Goal: Task Accomplishment & Management: Complete application form

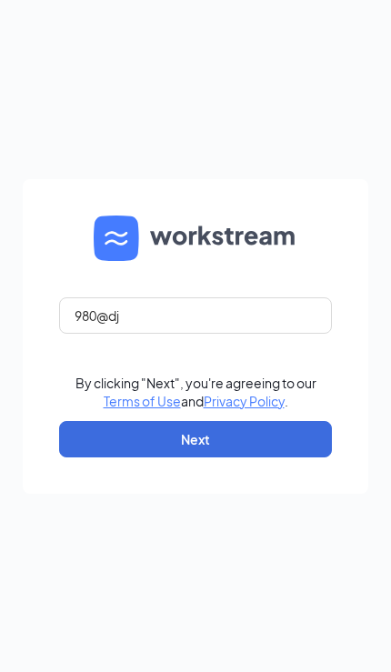
scroll to position [169, 25]
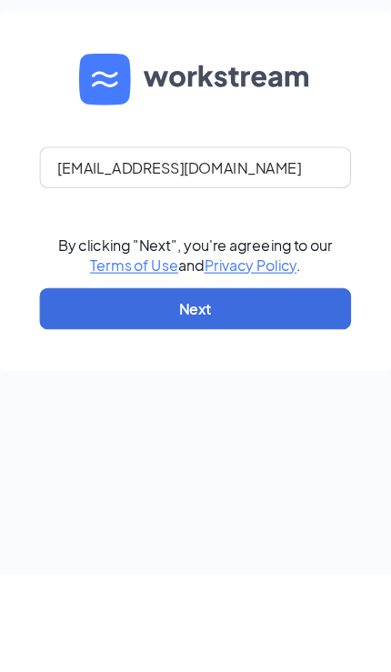
type input "980@dktinvestments.com"
click at [260, 421] on button "Next" at bounding box center [195, 439] width 273 height 36
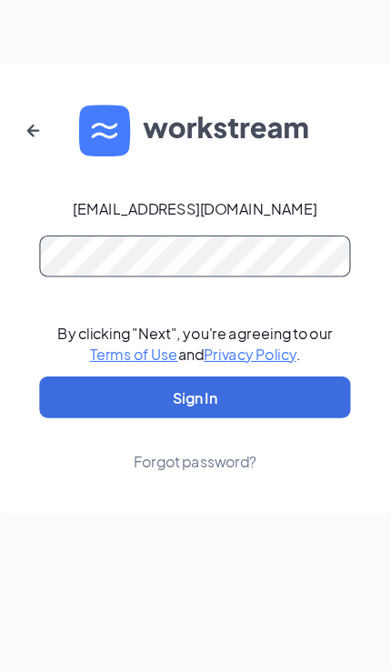
scroll to position [74, 0]
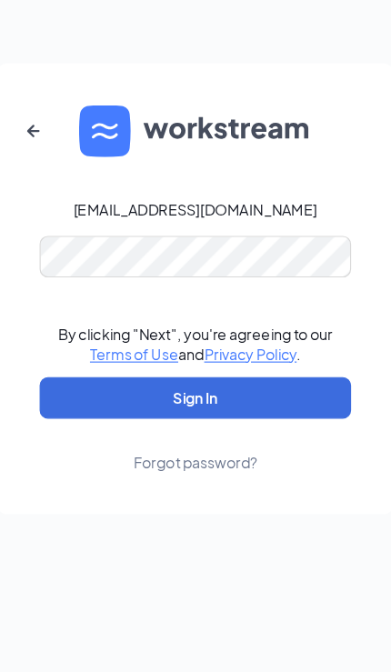
click at [171, 414] on button "Sign In" at bounding box center [195, 432] width 273 height 36
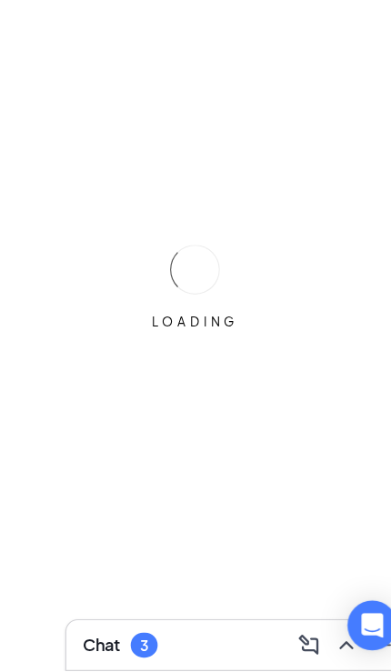
scroll to position [0, 48]
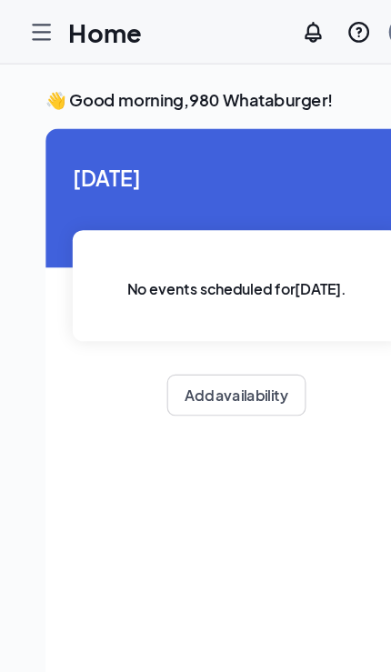
click at [29, 33] on icon "Hamburger" at bounding box center [36, 28] width 22 height 22
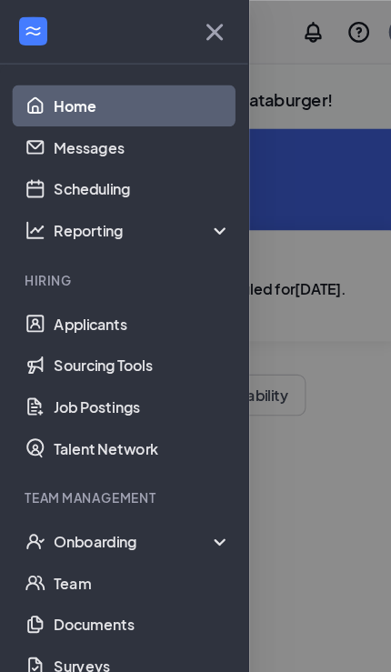
click at [33, 30] on icon "WorkstreamLogo" at bounding box center [29, 27] width 18 height 18
click at [156, 497] on link "Team" at bounding box center [124, 511] width 155 height 36
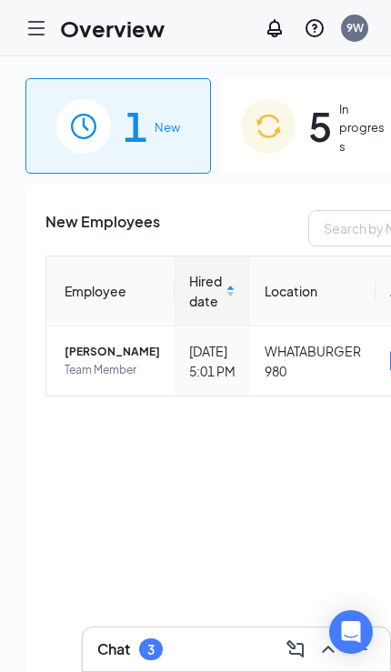
click at [281, 150] on img at bounding box center [268, 126] width 55 height 55
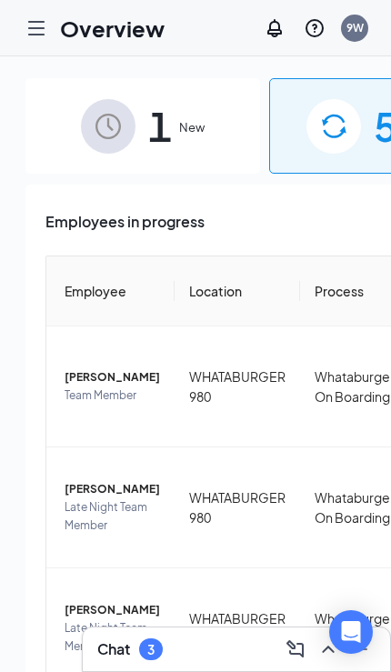
click at [170, 123] on div "1 New" at bounding box center [142, 125] width 235 height 95
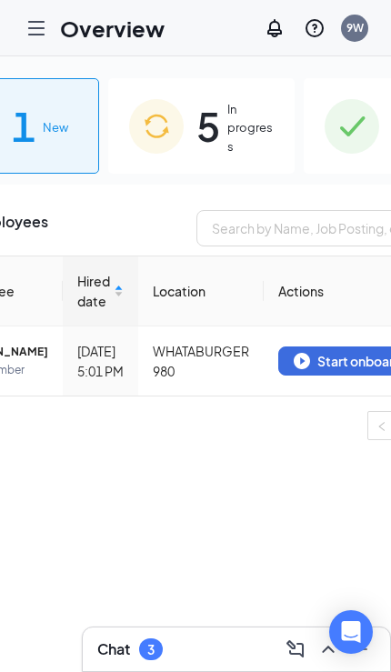
scroll to position [0, 115]
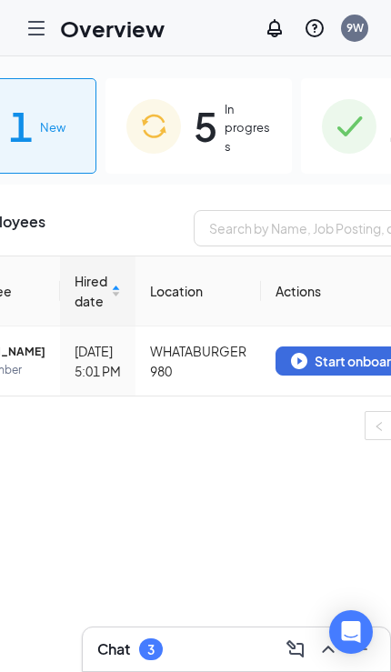
click at [314, 375] on button "Start onboarding" at bounding box center [345, 360] width 141 height 29
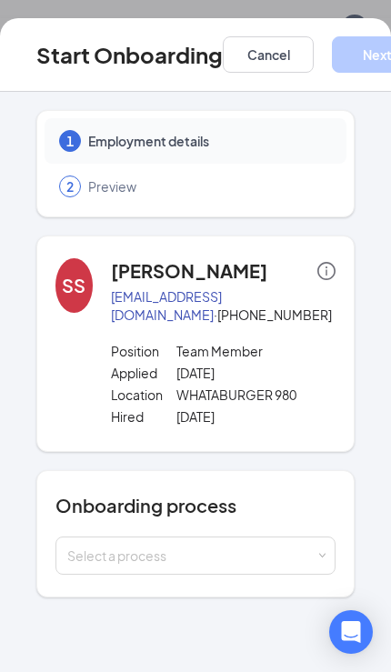
click at [262, 553] on div "Select a process" at bounding box center [191, 555] width 248 height 18
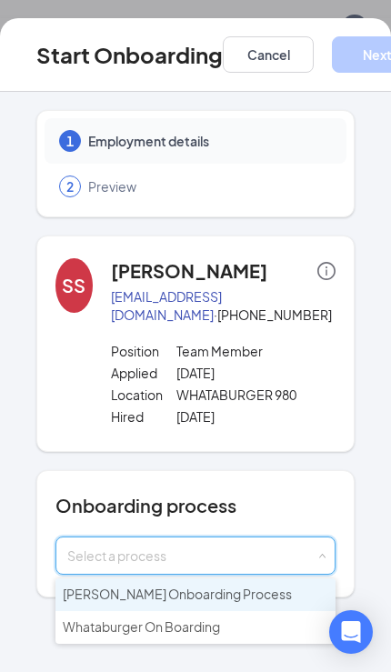
scroll to position [66, 0]
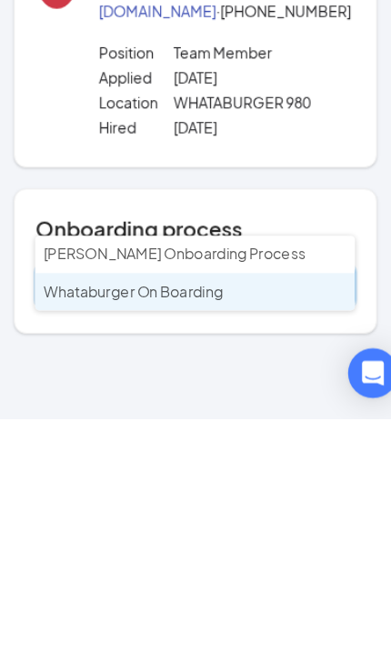
click at [245, 545] on li "Whataburger On Boarding" at bounding box center [195, 561] width 280 height 33
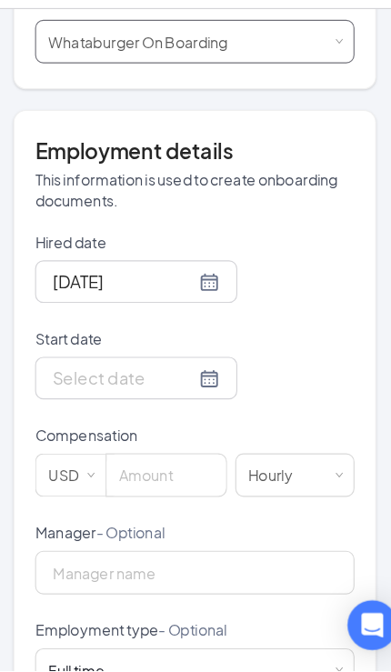
scroll to position [478, 0]
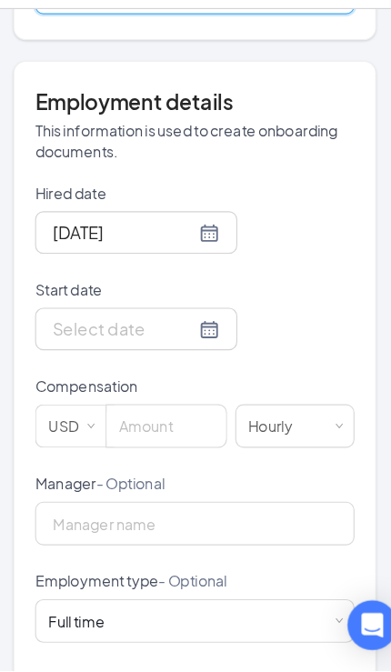
click at [171, 361] on div at bounding box center [144, 372] width 146 height 23
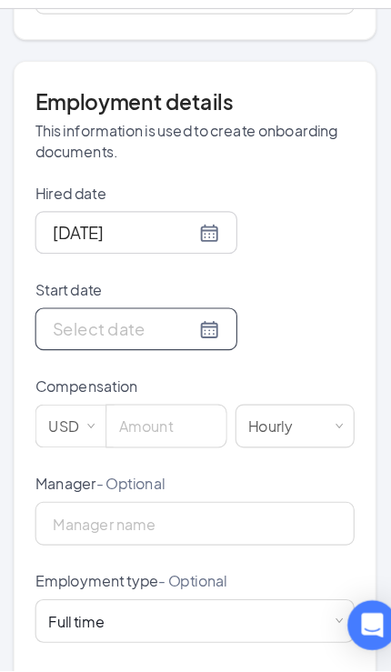
scroll to position [156, 0]
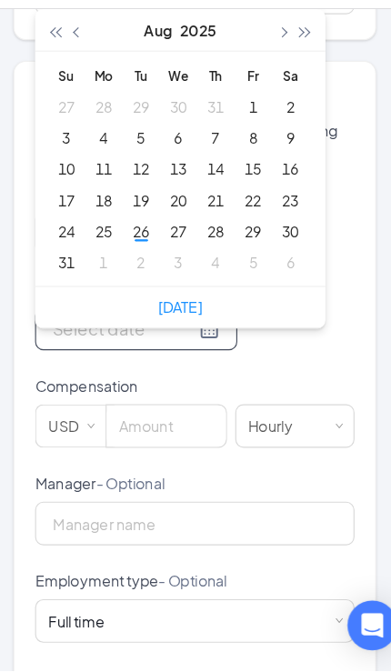
type input "[DATE]"
click at [105, 303] on div "1" at bounding box center [116, 314] width 22 height 22
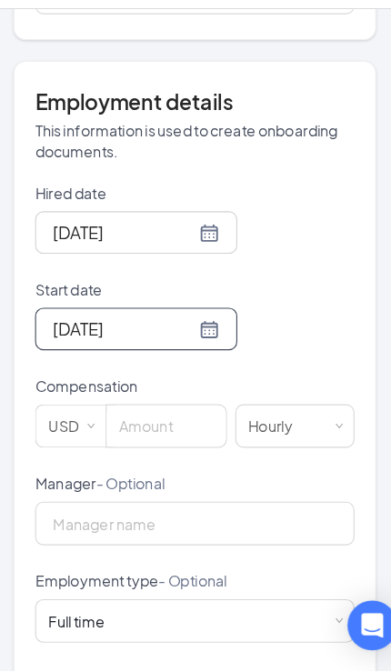
click at [141, 439] on input at bounding box center [170, 457] width 105 height 36
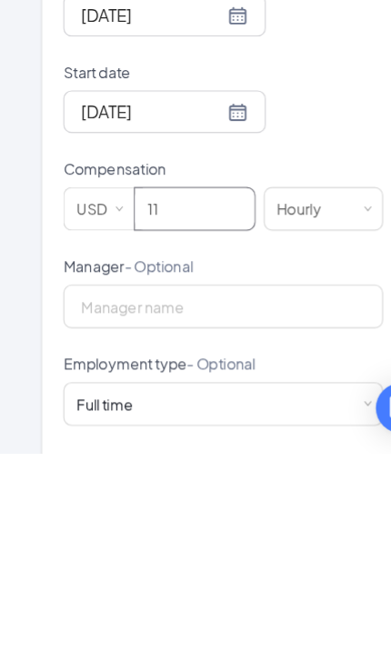
type input "11"
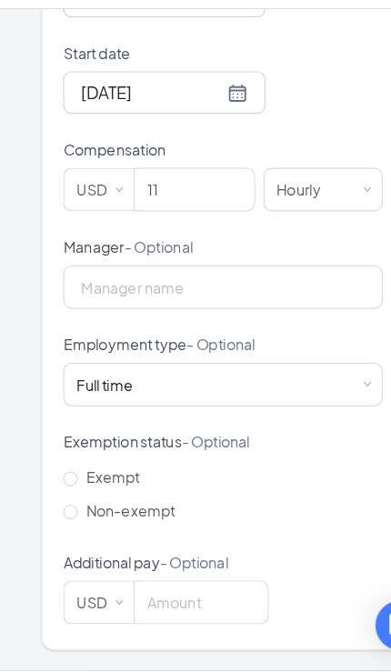
scroll to position [684, 0]
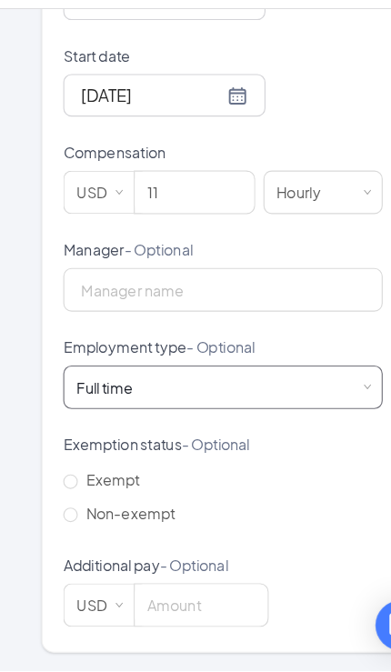
click at [286, 405] on div "Full time Works 30+ hours per week and is reasonably expected to work" at bounding box center [195, 423] width 256 height 36
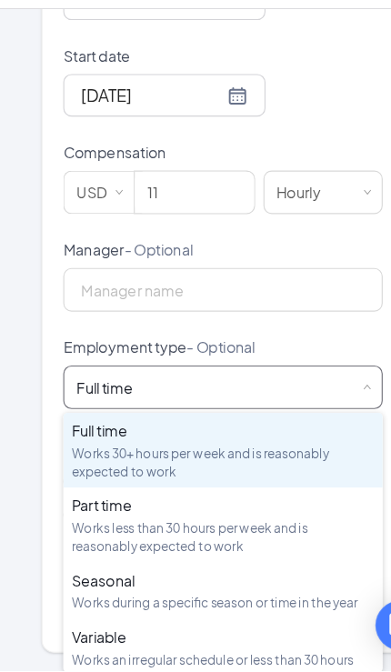
click at [219, 539] on div "Works less than 30 hours per week and is reasonably expected to work" at bounding box center [195, 554] width 265 height 31
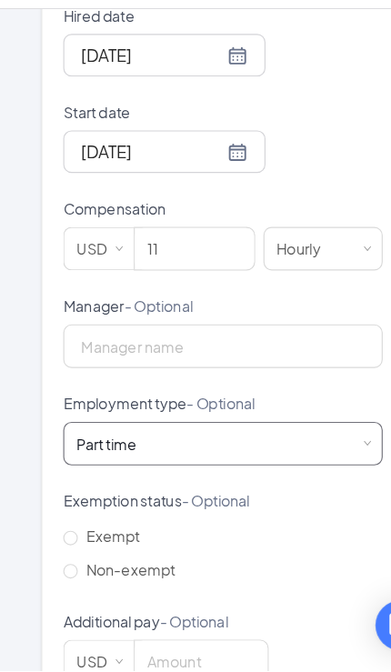
scroll to position [676, 0]
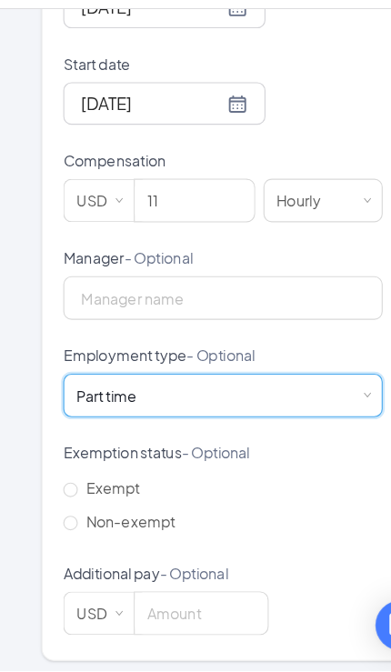
click at [149, 532] on span "Non-exempt" at bounding box center [114, 540] width 93 height 16
click at [68, 535] on input "Non-exempt" at bounding box center [61, 541] width 13 height 13
radio input "true"
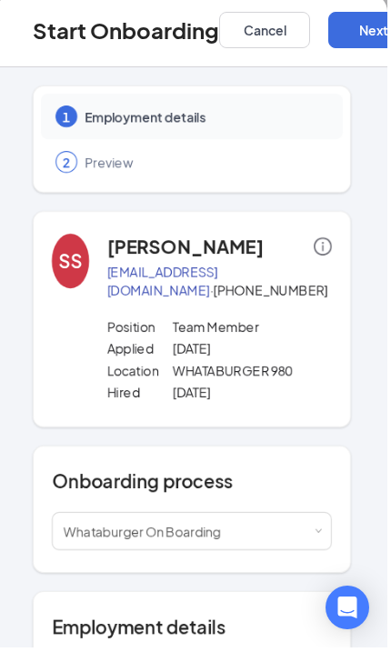
scroll to position [156, 0]
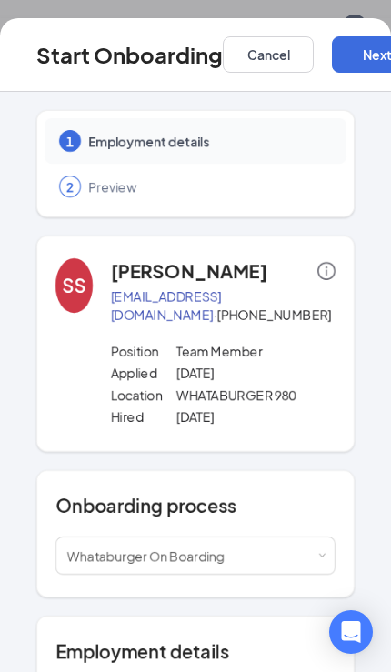
click at [358, 53] on button "Next" at bounding box center [377, 54] width 91 height 36
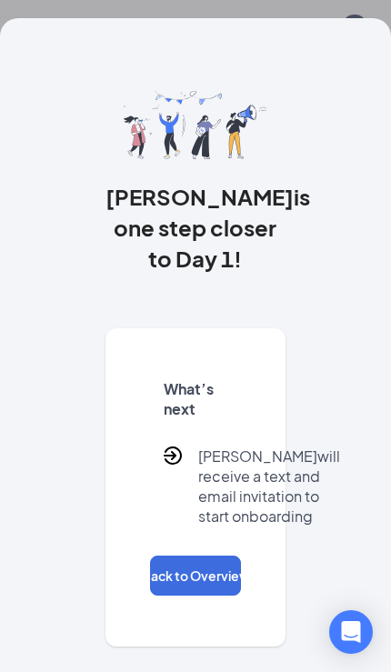
scroll to position [0, 0]
